Goal: Information Seeking & Learning: Learn about a topic

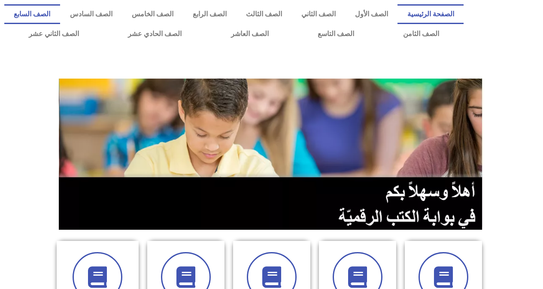
click at [60, 10] on link "الصف السابع" at bounding box center [32, 14] width 56 height 20
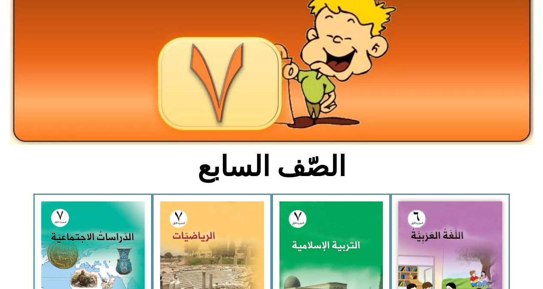
scroll to position [86, 0]
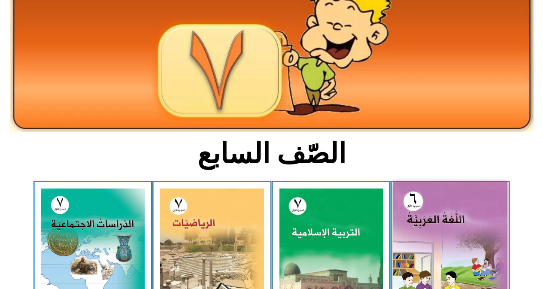
click at [455, 238] on img at bounding box center [450, 253] width 114 height 143
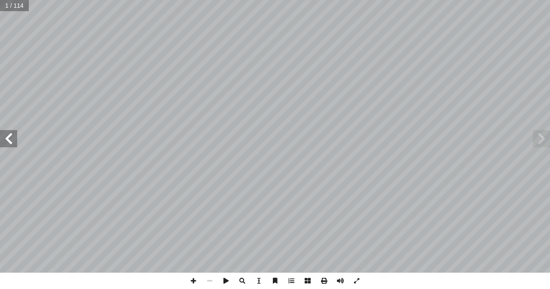
click at [9, 134] on span at bounding box center [8, 138] width 17 height 17
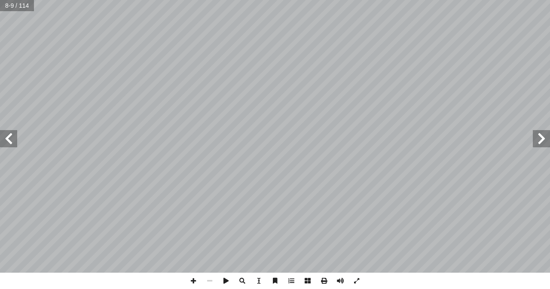
click at [9, 134] on span at bounding box center [8, 138] width 17 height 17
click at [13, 140] on span at bounding box center [8, 138] width 17 height 17
click at [196, 279] on span at bounding box center [193, 281] width 16 height 16
